Goal: Complete application form

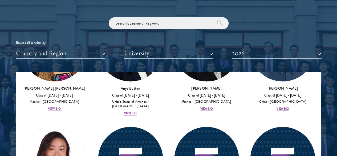
scroll to position [656, 0]
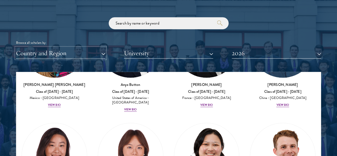
click at [100, 48] on button "Country and Region" at bounding box center [60, 53] width 89 height 11
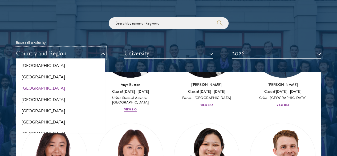
scroll to position [30, 0]
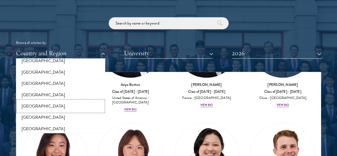
click at [37, 101] on button "[GEOGRAPHIC_DATA]" at bounding box center [61, 106] width 86 height 11
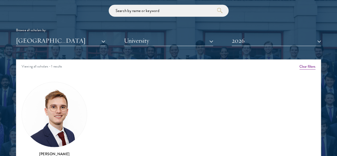
scroll to position [636, 0]
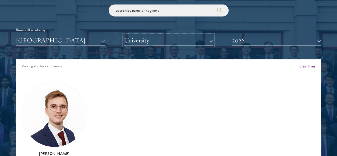
click at [158, 35] on button "University" at bounding box center [168, 40] width 89 height 11
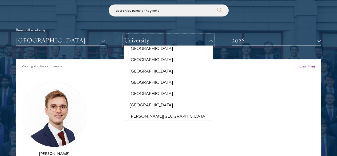
scroll to position [191, 0]
click at [148, 134] on div "Amber Class of 2025 - 2026 China - Peking University View Bio Cirenquji Class o…" at bounding box center [168, 130] width 305 height 113
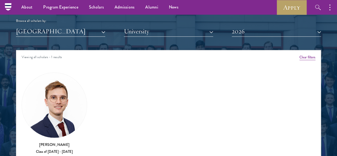
scroll to position [645, 0]
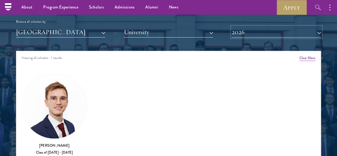
click at [268, 27] on button "2026" at bounding box center [276, 32] width 89 height 11
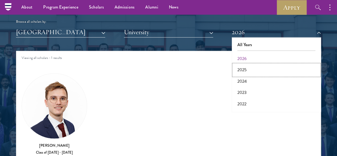
click at [244, 64] on button "2025" at bounding box center [277, 69] width 86 height 11
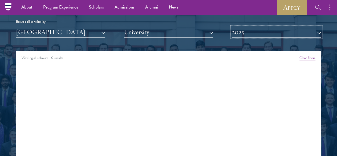
click at [250, 27] on button "2025" at bounding box center [276, 32] width 89 height 11
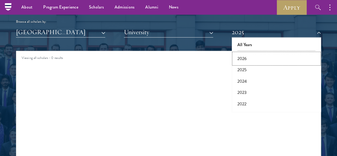
click at [240, 53] on button "2026" at bounding box center [277, 58] width 86 height 11
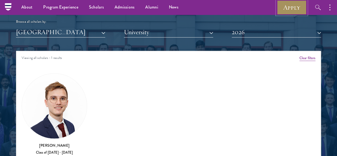
click at [296, 10] on link "Apply" at bounding box center [292, 7] width 30 height 15
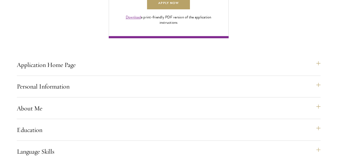
scroll to position [409, 0]
click at [190, 9] on link "Apply Now" at bounding box center [168, 3] width 43 height 12
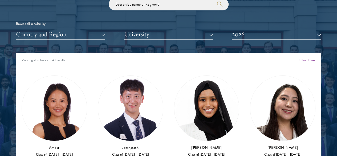
scroll to position [643, 0]
